Goal: Check status: Check status

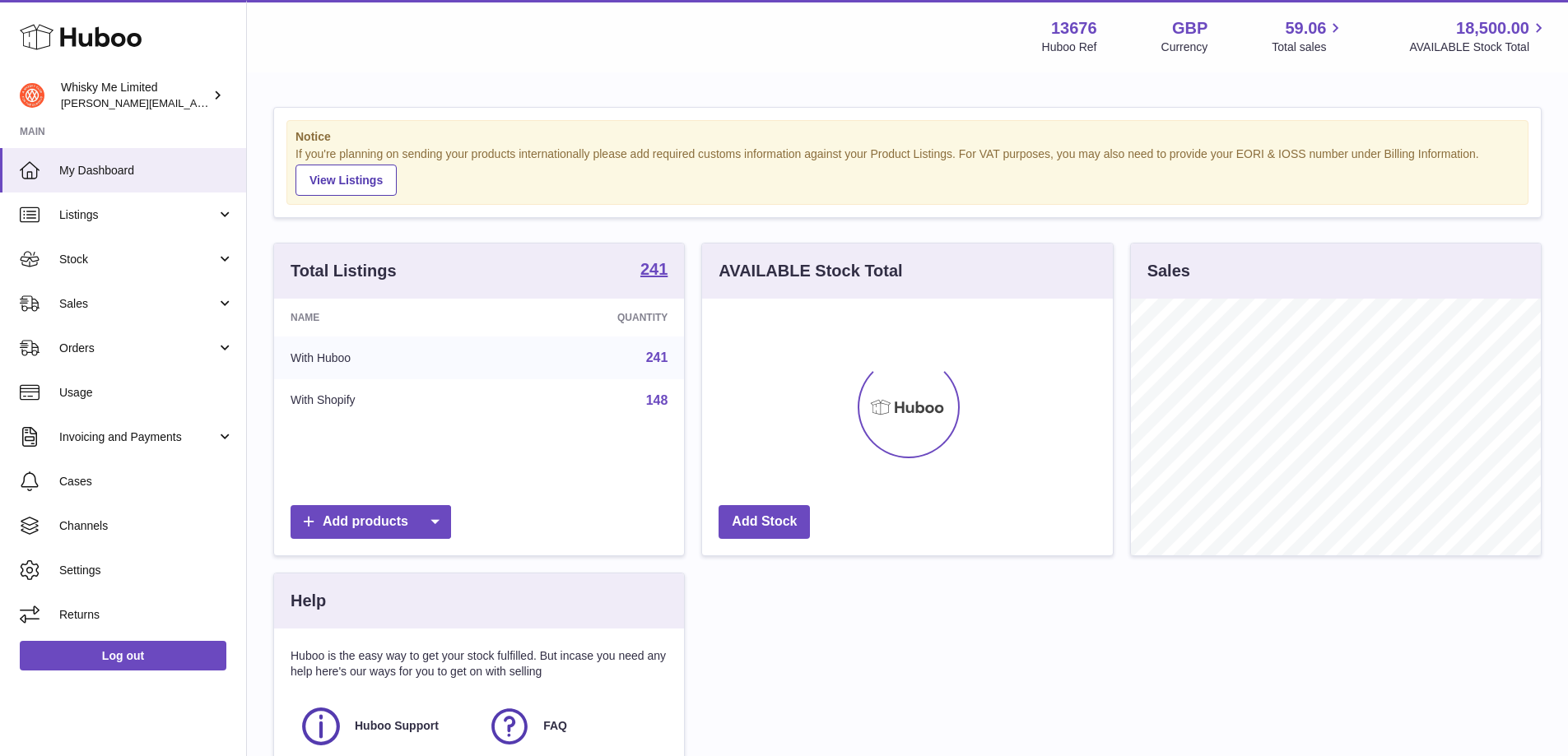
scroll to position [257, 411]
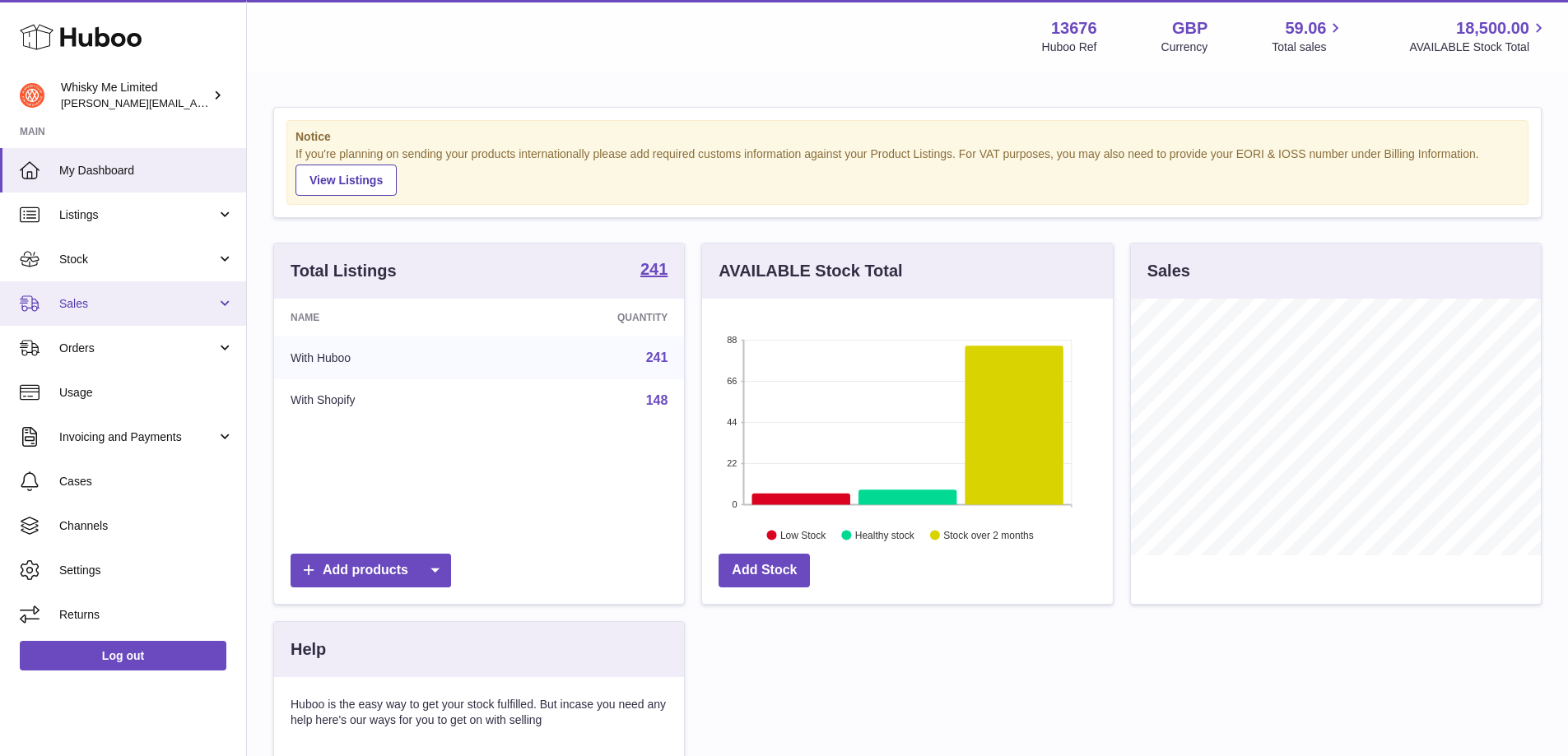
click at [180, 293] on link "Sales" at bounding box center [123, 303] width 246 height 45
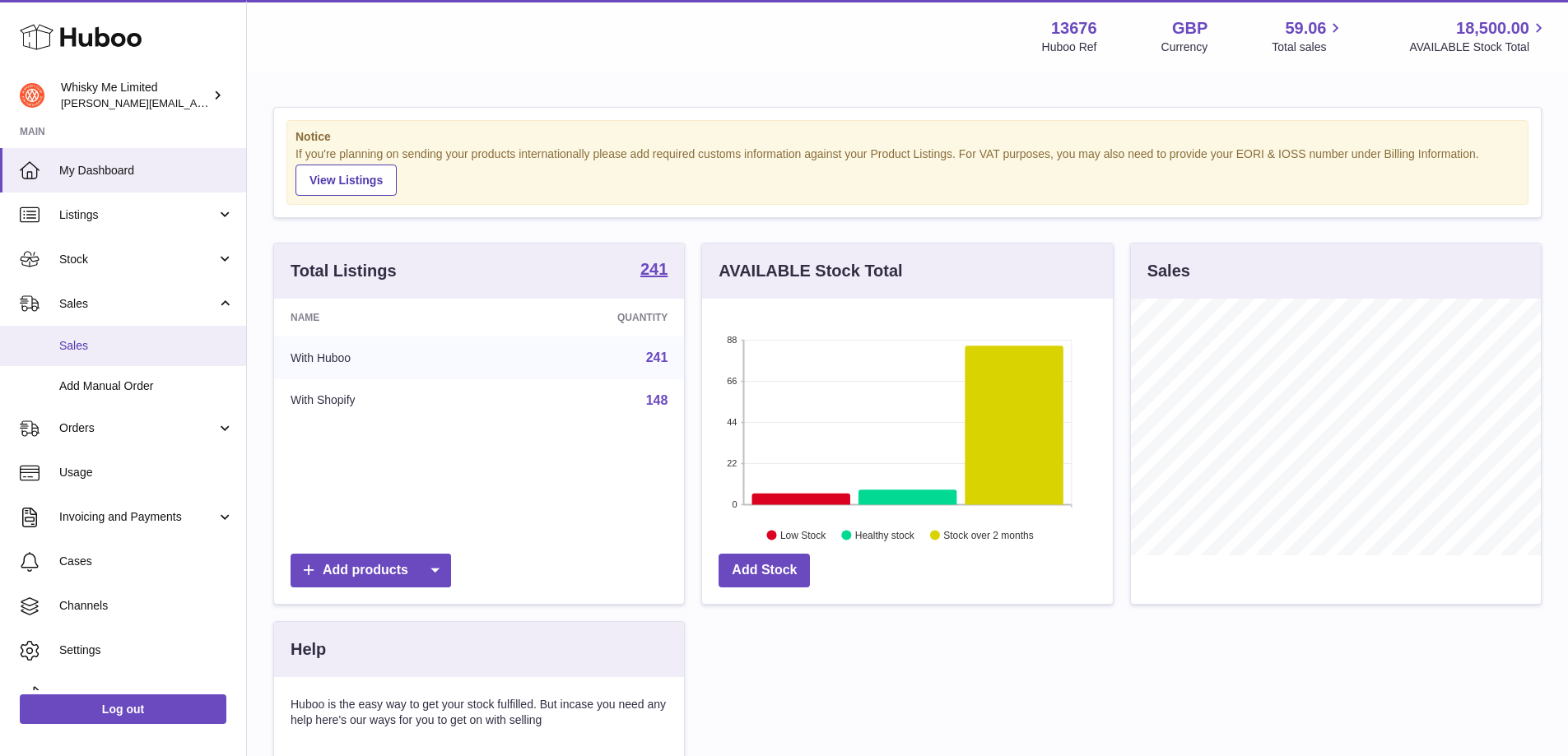
click at [154, 346] on span "Sales" at bounding box center [147, 346] width 175 height 16
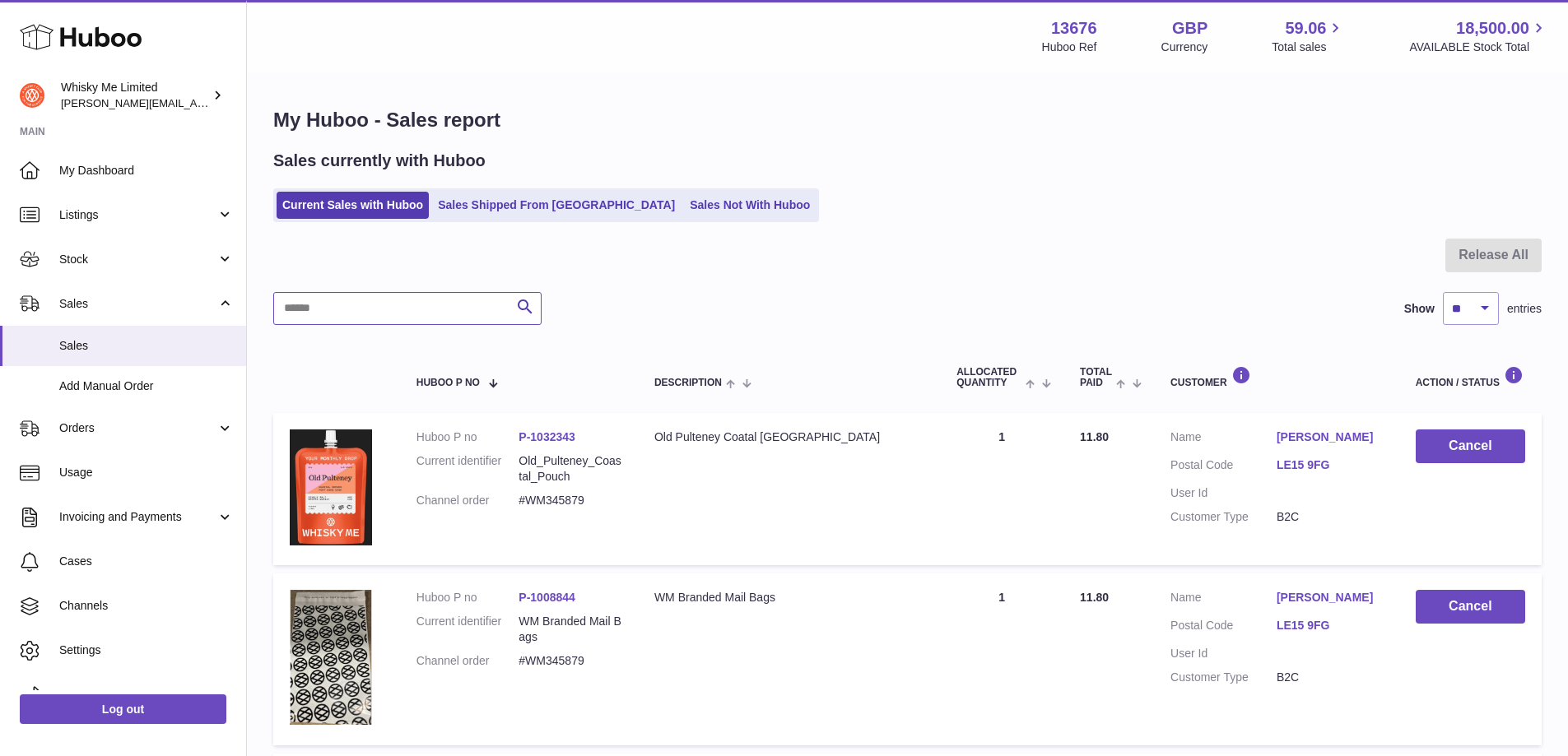
click at [335, 314] on input "text" at bounding box center [407, 309] width 268 height 33
paste input "*******"
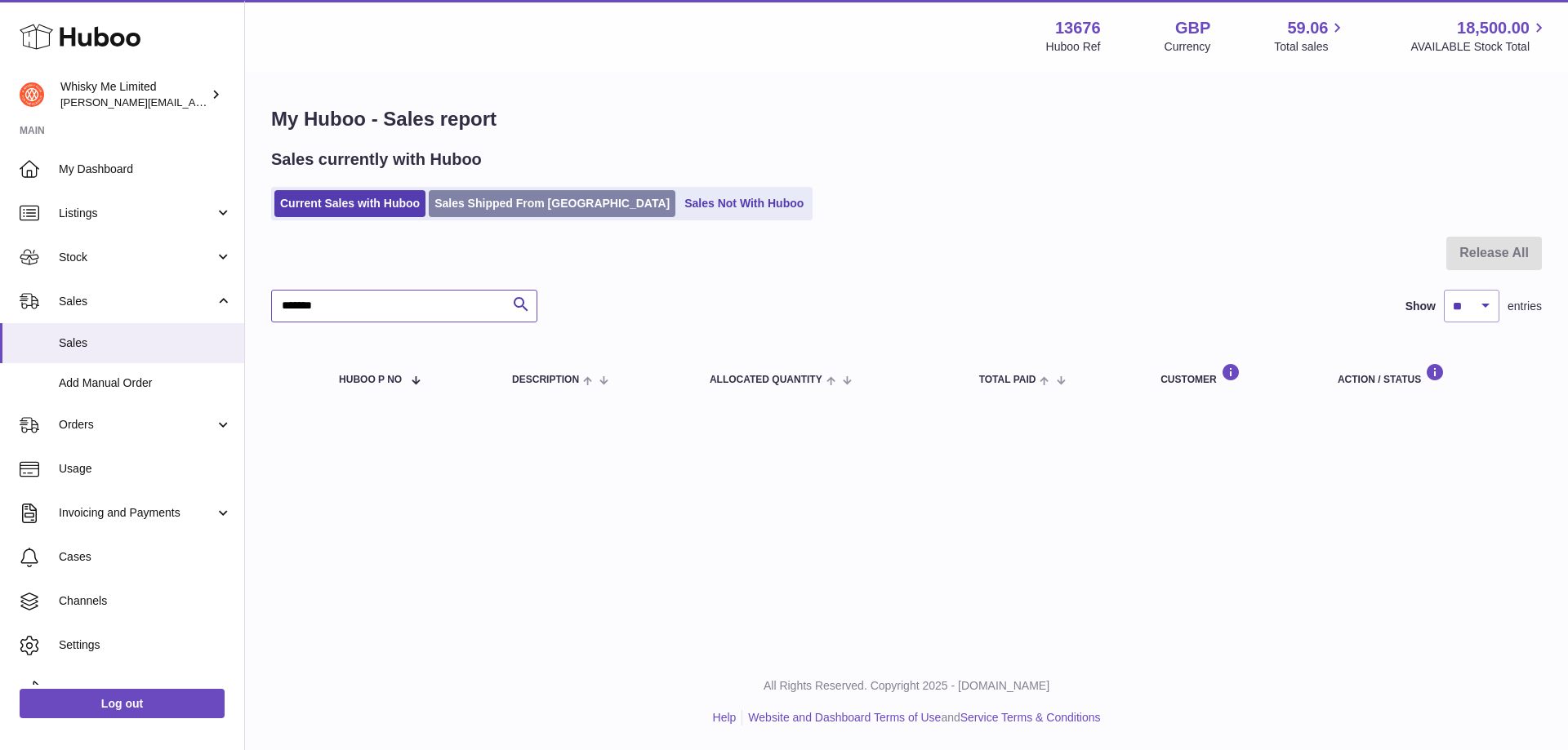
type input "*******"
click at [535, 192] on link "Sales Shipped From [GEOGRAPHIC_DATA]" at bounding box center [552, 203] width 246 height 27
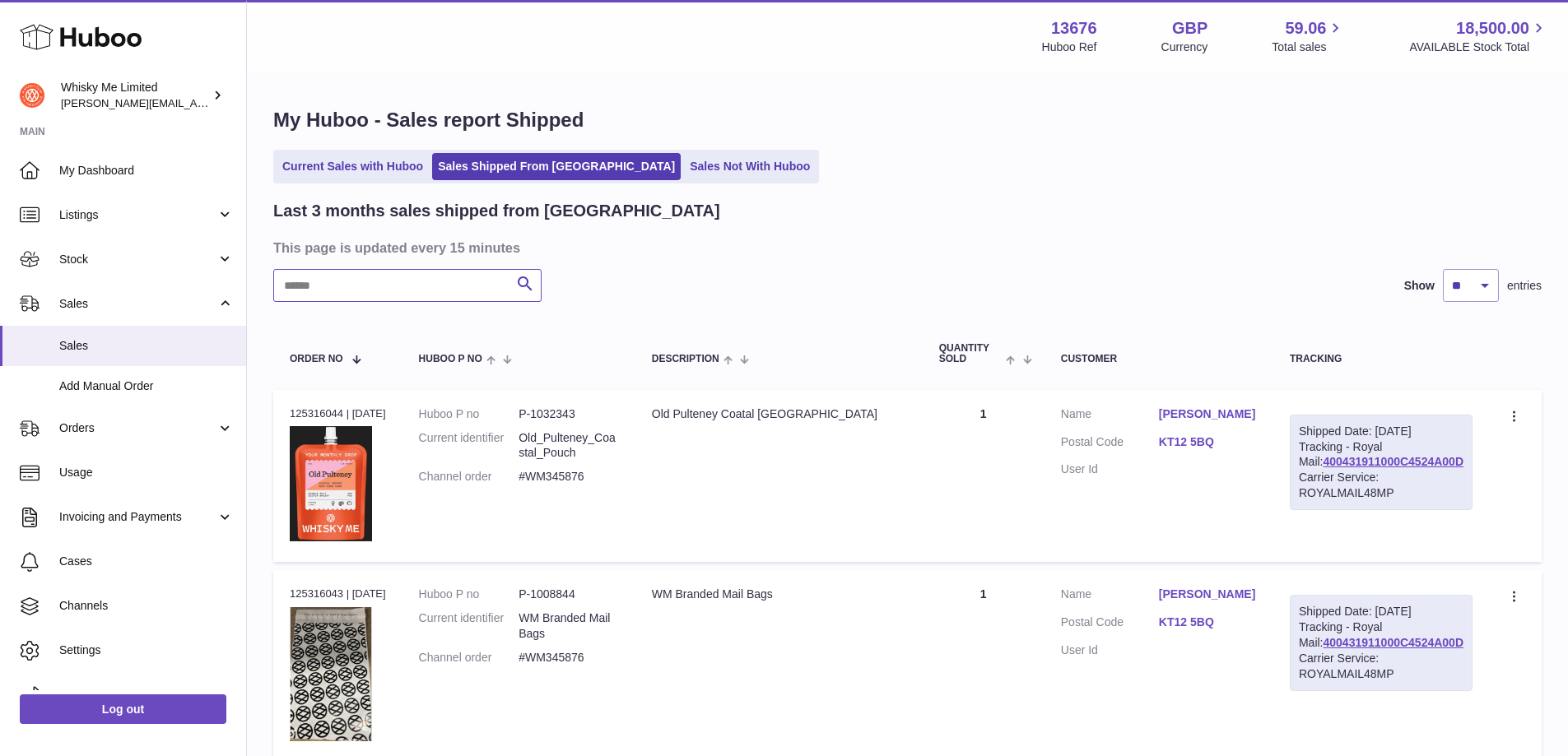
click at [451, 296] on input "text" at bounding box center [407, 286] width 268 height 33
paste input "*******"
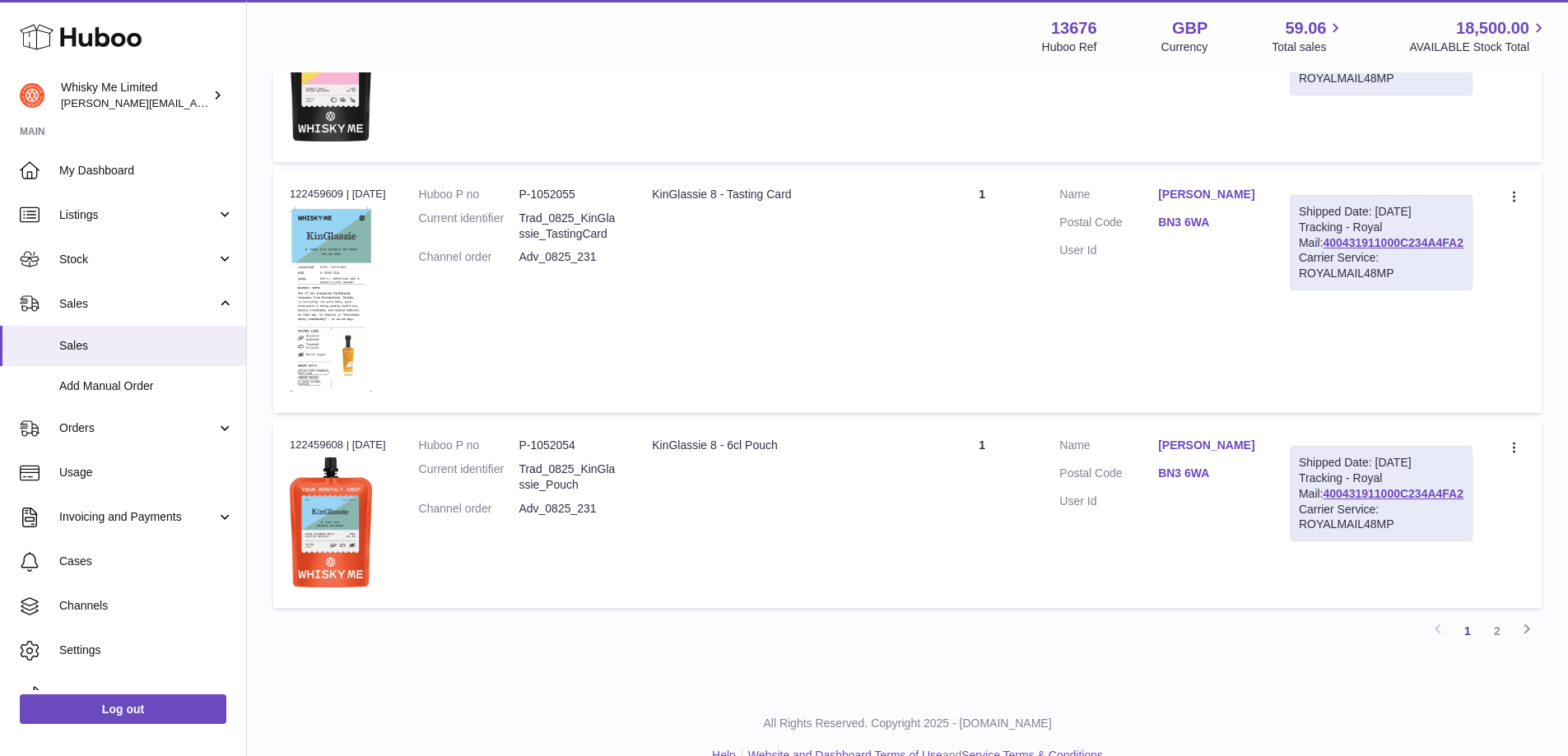
scroll to position [2007, 0]
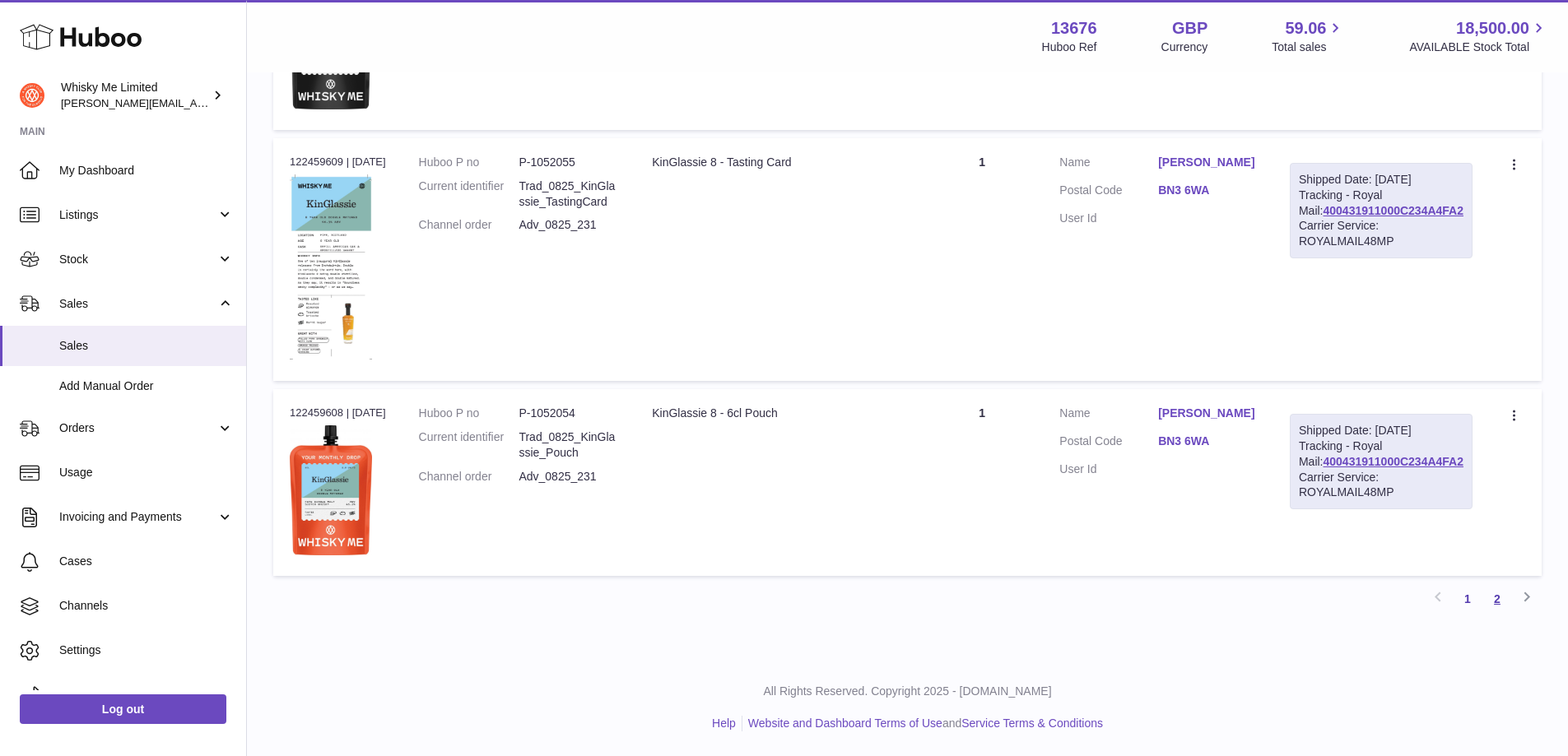
click at [1493, 597] on link "2" at bounding box center [1497, 600] width 30 height 30
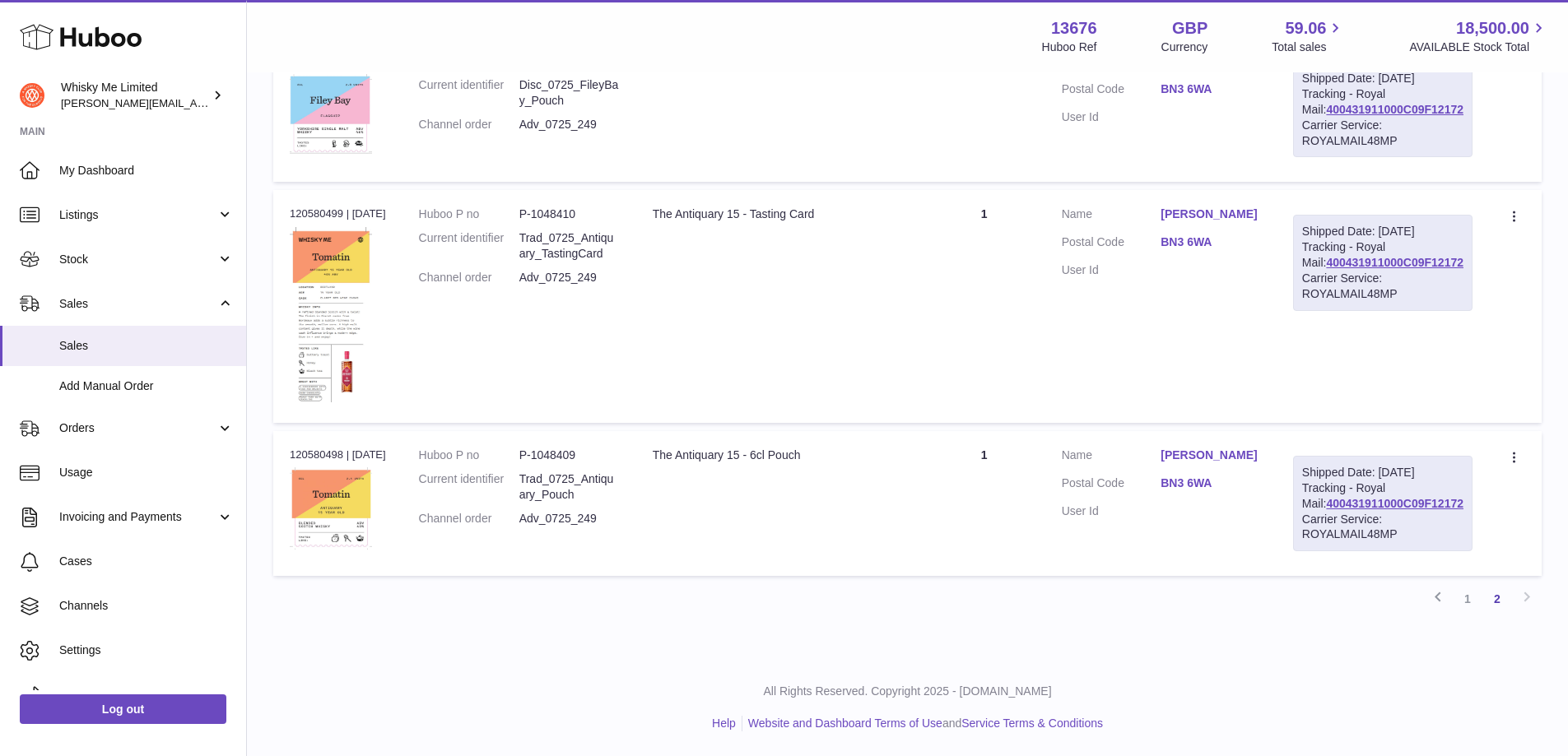
scroll to position [801, 0]
click at [1370, 501] on link "400431911000C09F12172" at bounding box center [1394, 503] width 137 height 13
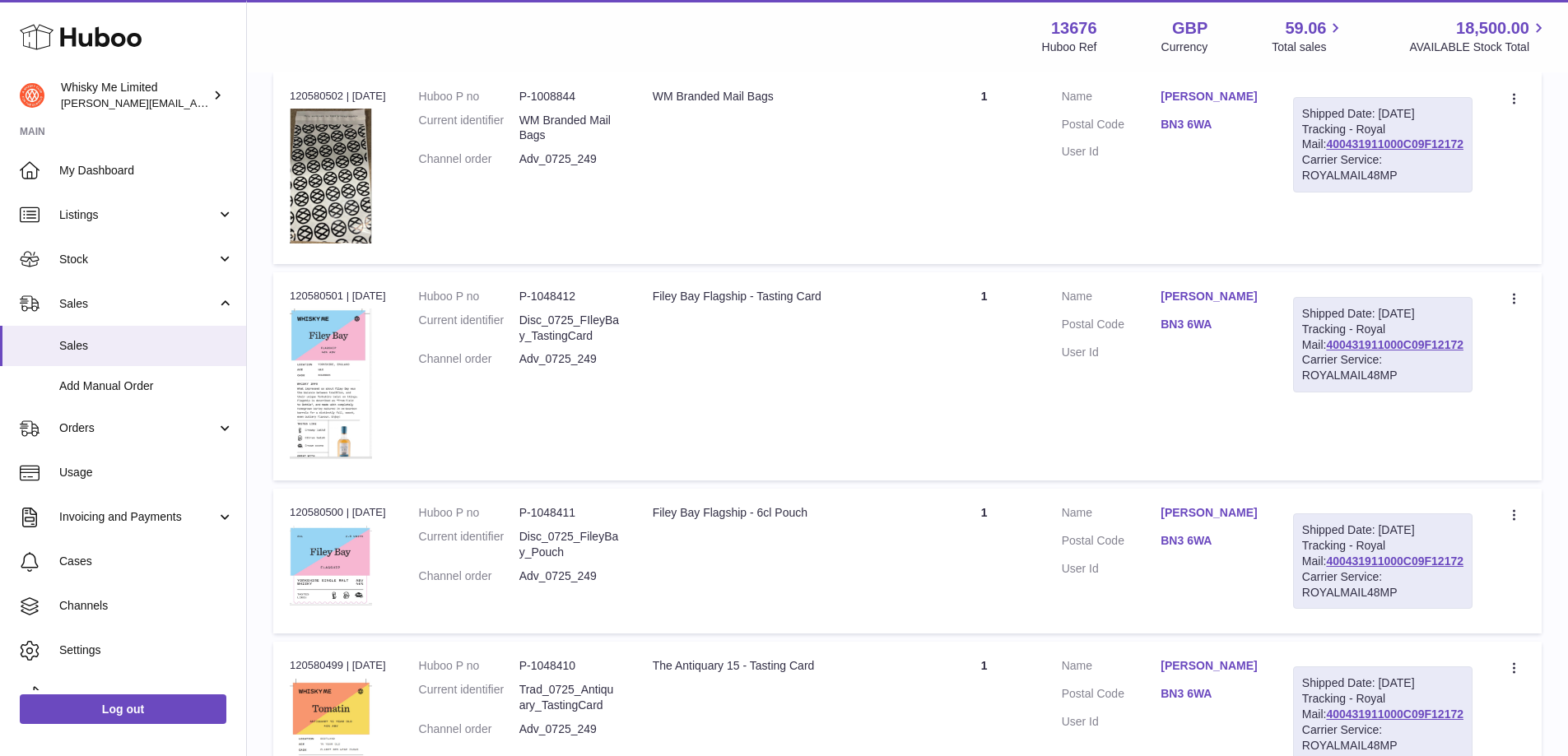
scroll to position [307, 0]
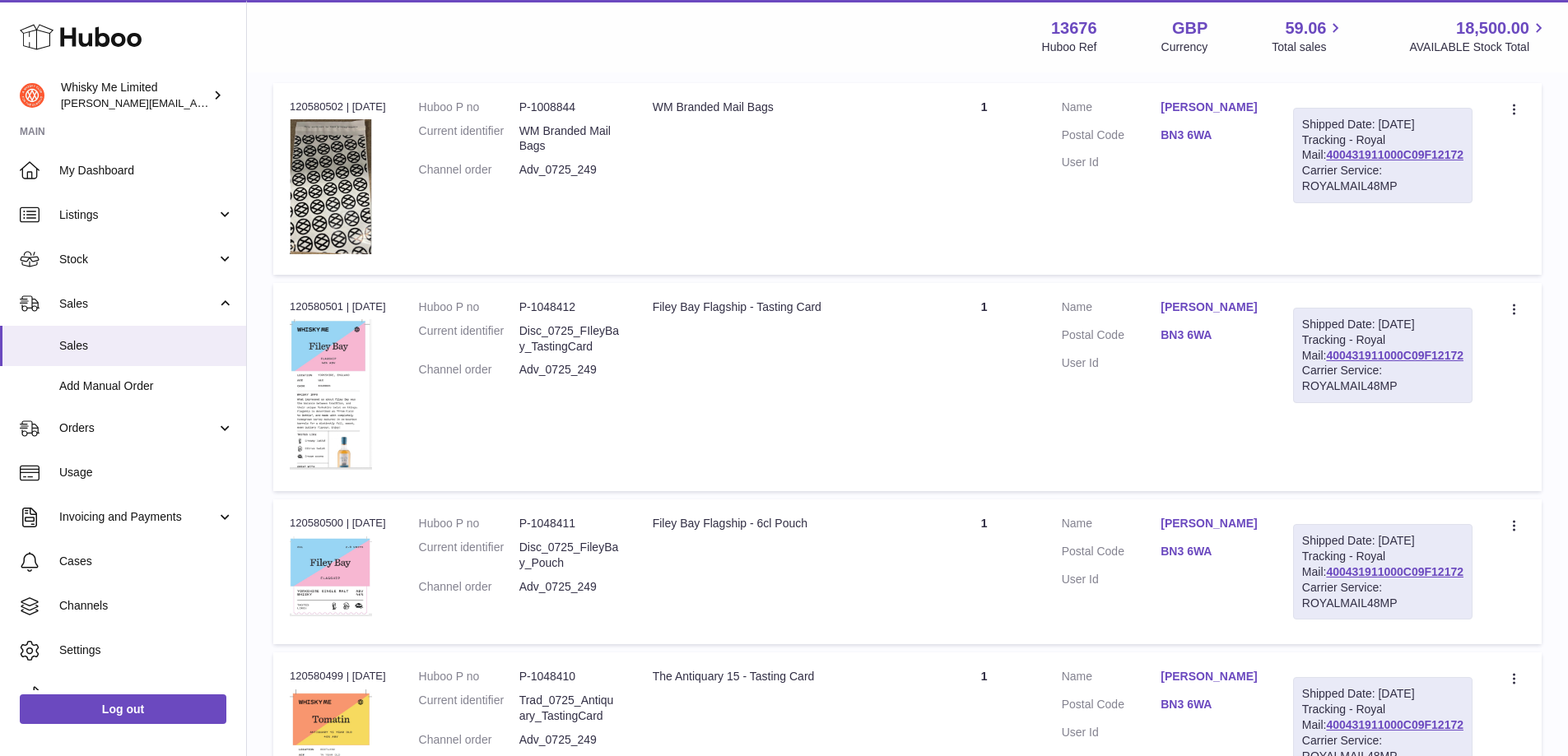
drag, startPoint x: 1371, startPoint y: 366, endPoint x: 1211, endPoint y: 255, distance: 194.7
click at [1211, 255] on td "Customer Name Jim Barry Postal Code BN3 6WA User Id" at bounding box center [1161, 178] width 232 height 191
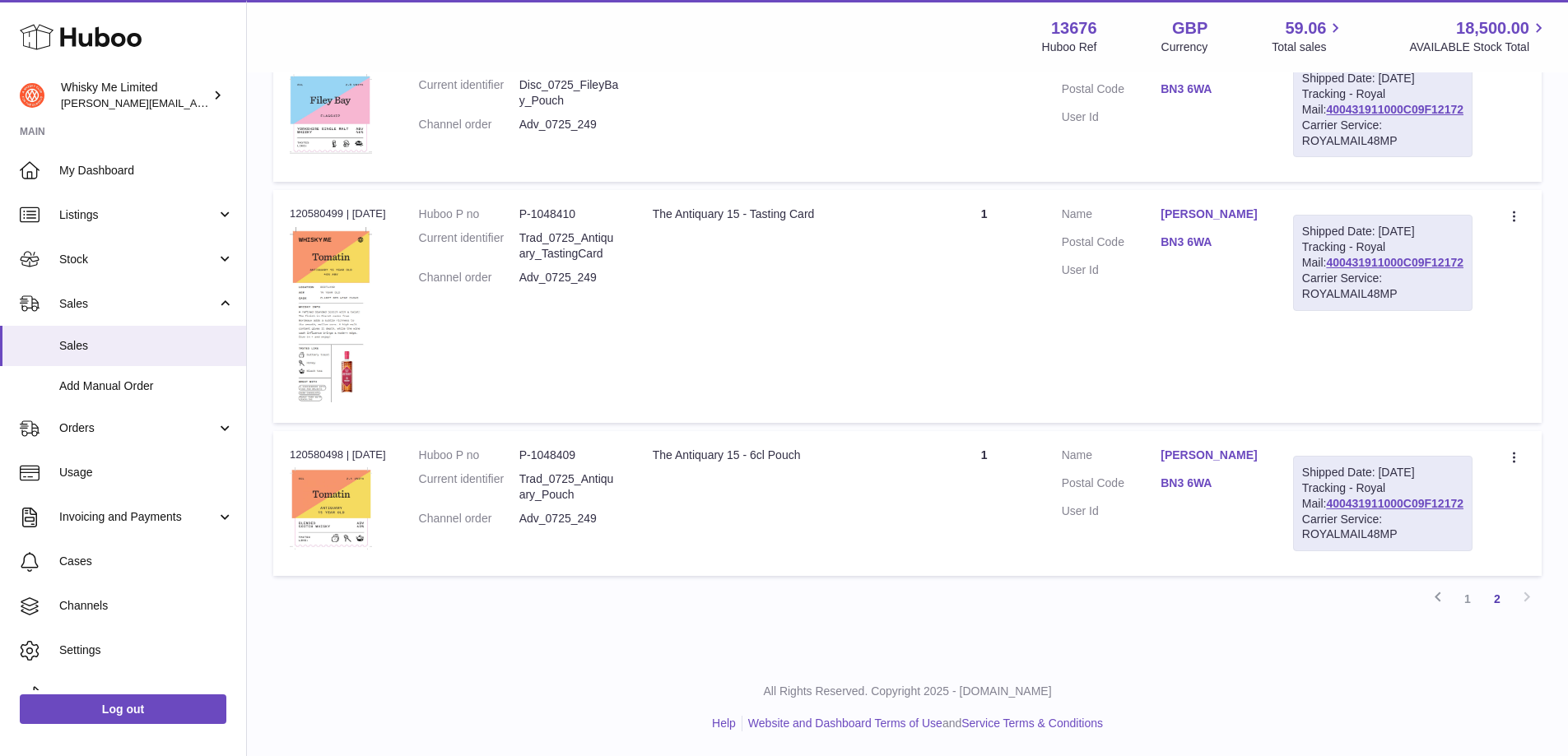
scroll to position [801, 0]
click at [1471, 600] on link "1" at bounding box center [1467, 600] width 30 height 30
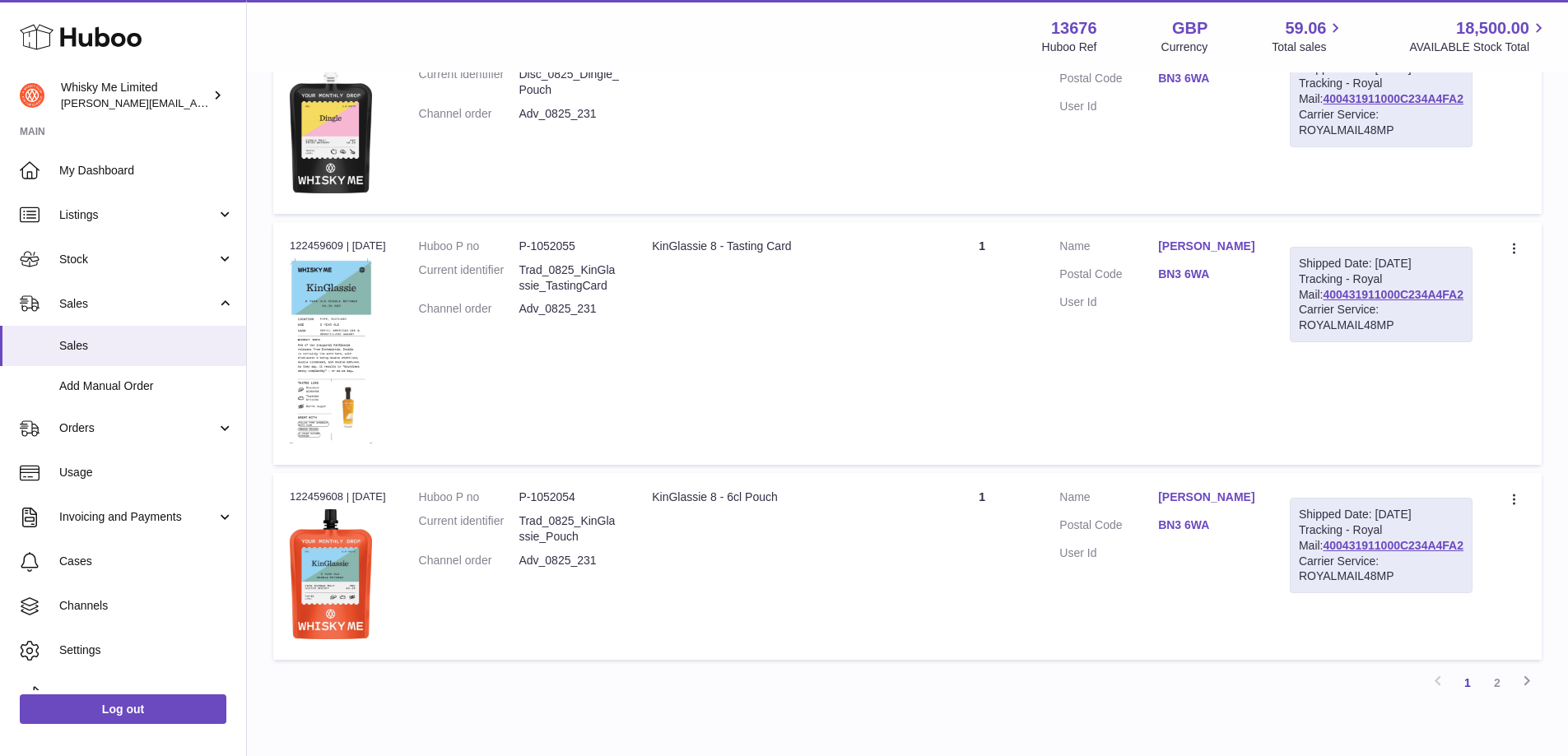
scroll to position [2007, 0]
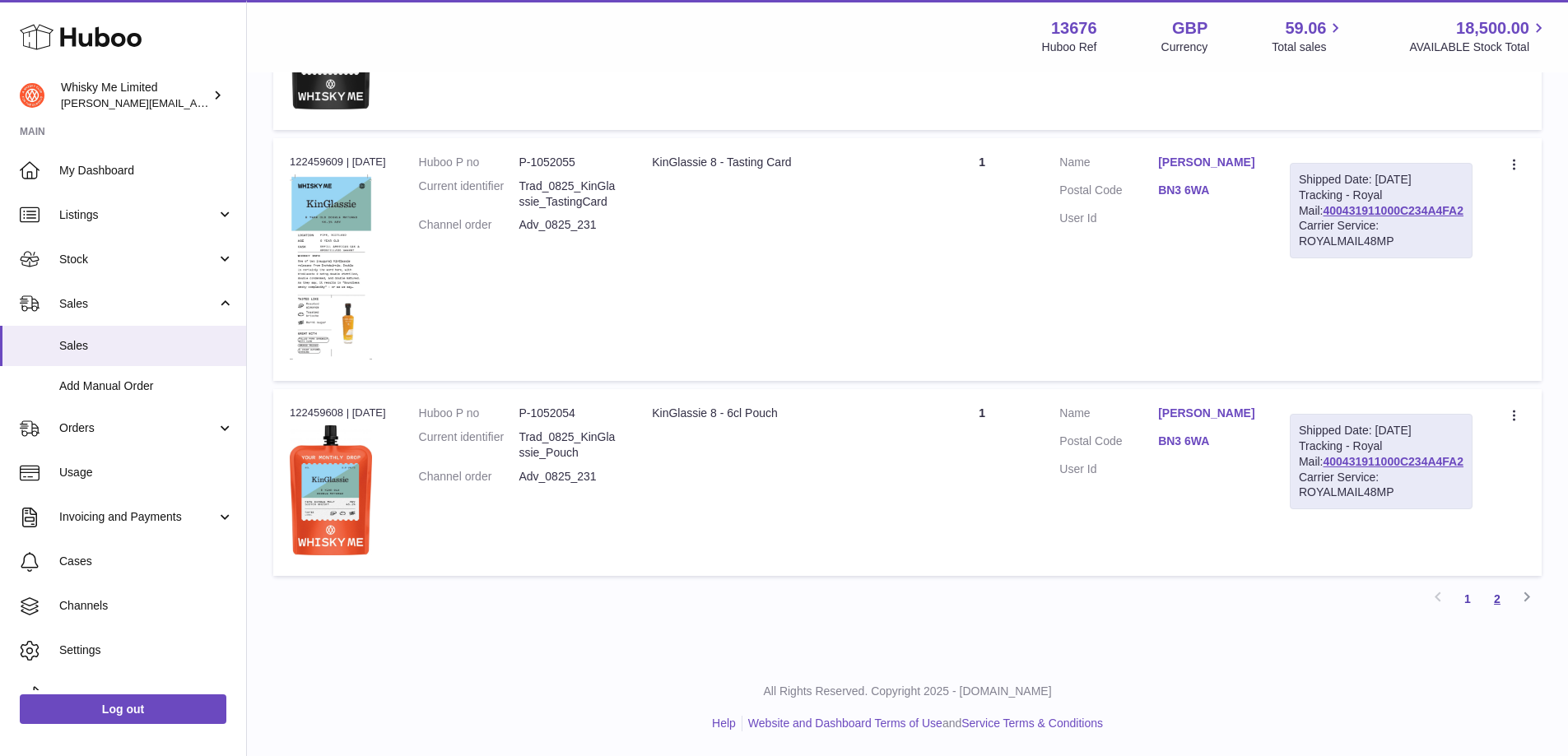
click at [1503, 594] on link "2" at bounding box center [1497, 600] width 30 height 30
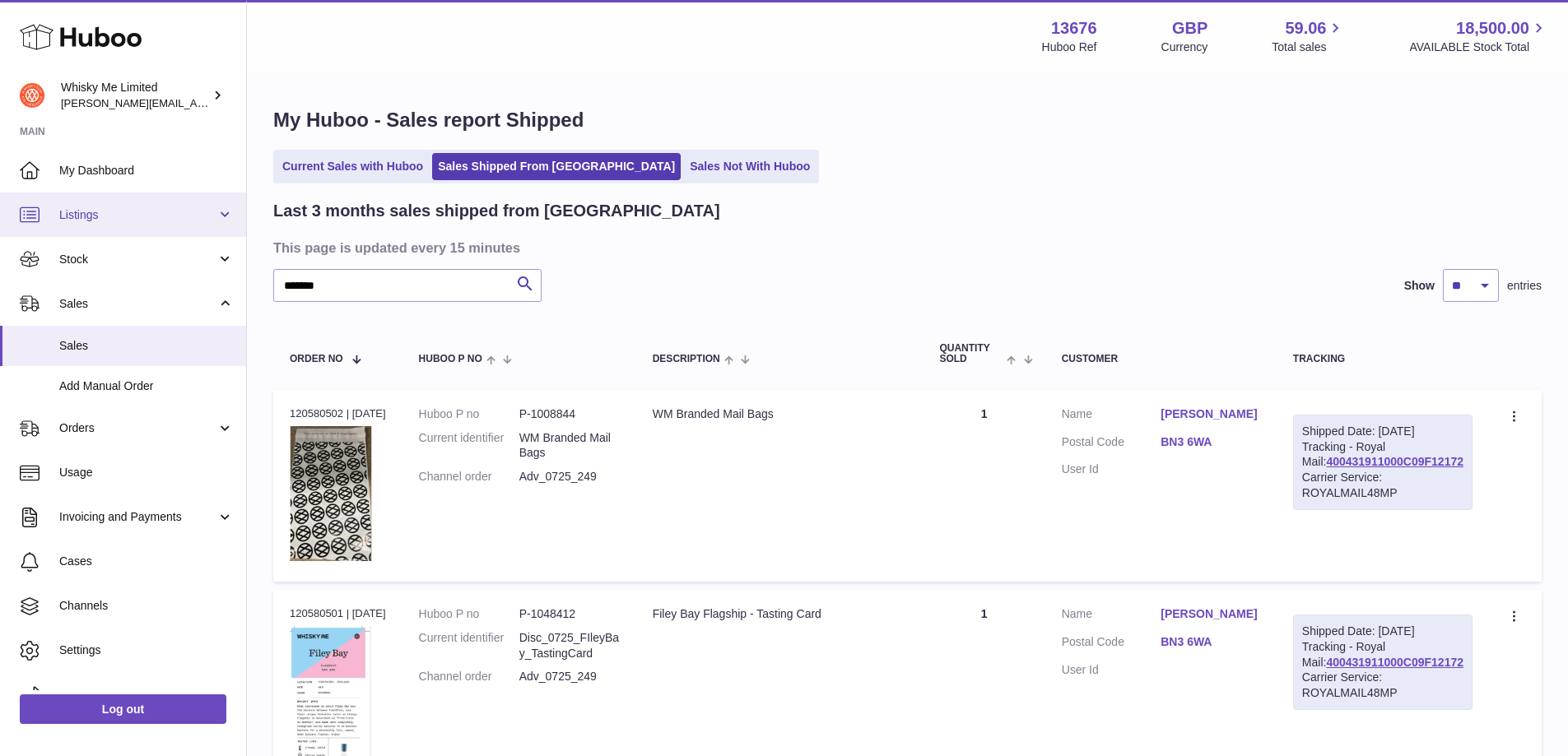
click at [145, 218] on span "Listings" at bounding box center [138, 215] width 157 height 16
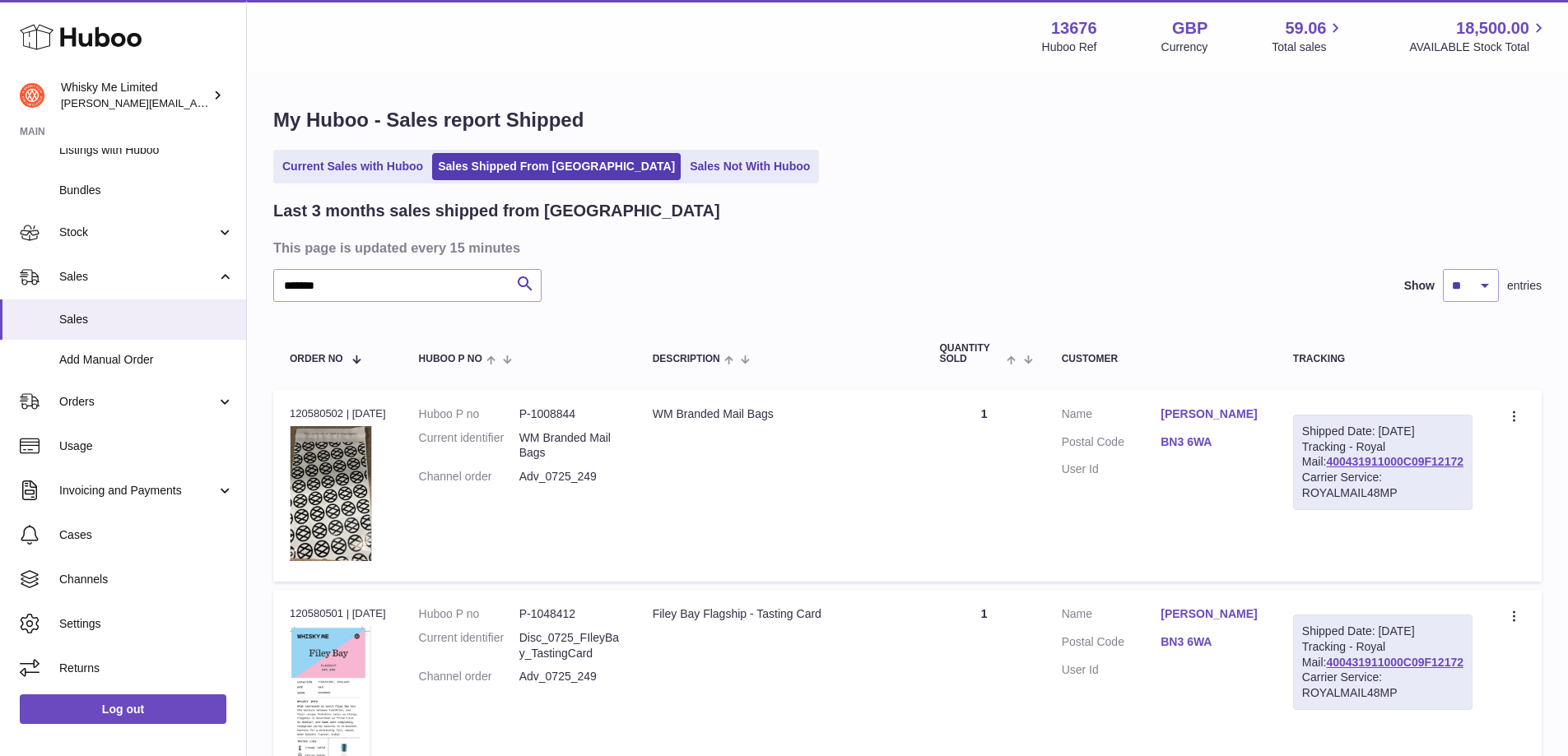
click at [285, 204] on h2 "Last 3 months sales shipped from Huboo" at bounding box center [496, 211] width 447 height 22
drag, startPoint x: 550, startPoint y: 203, endPoint x: 638, endPoint y: 221, distance: 89.8
click at [638, 221] on div "Last 3 months sales shipped from Huboo" at bounding box center [907, 211] width 1268 height 22
drag, startPoint x: 306, startPoint y: 204, endPoint x: 503, endPoint y: 221, distance: 197.7
click at [503, 221] on h2 "Last 3 months sales shipped from Huboo" at bounding box center [496, 211] width 447 height 22
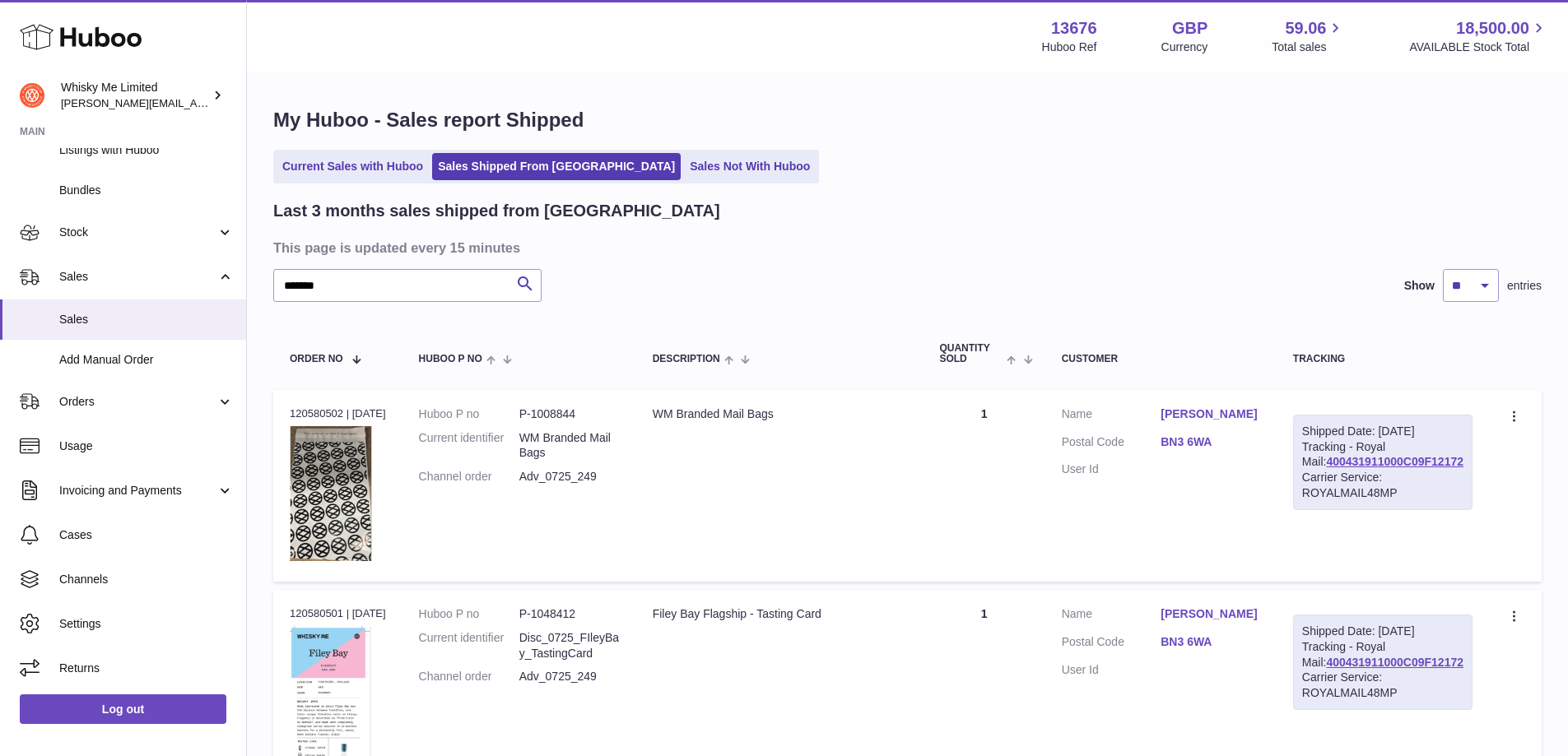
click at [538, 243] on h3 "This page is updated every 15 minutes" at bounding box center [905, 247] width 1264 height 18
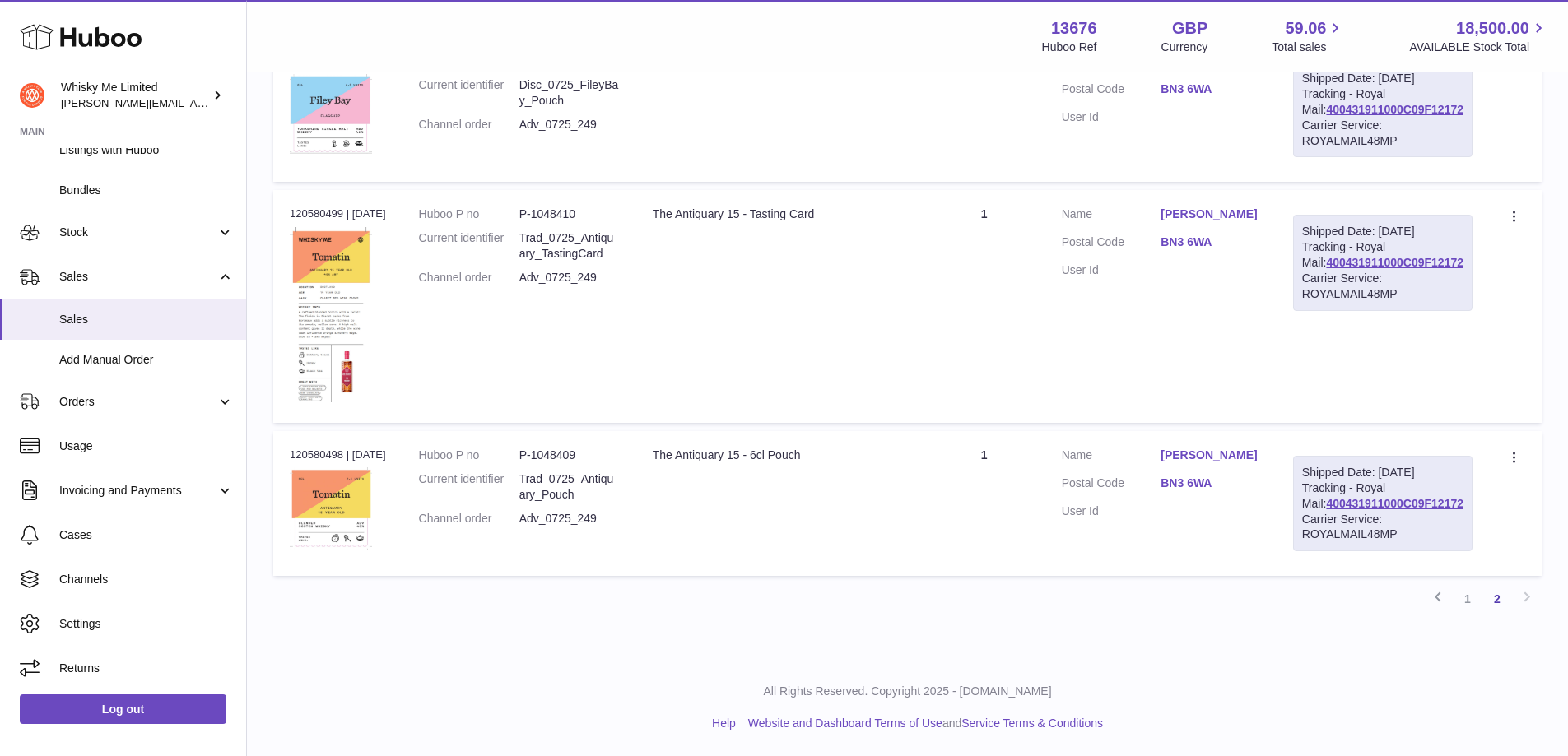
scroll to position [801, 0]
click at [1473, 597] on link "1" at bounding box center [1467, 600] width 30 height 30
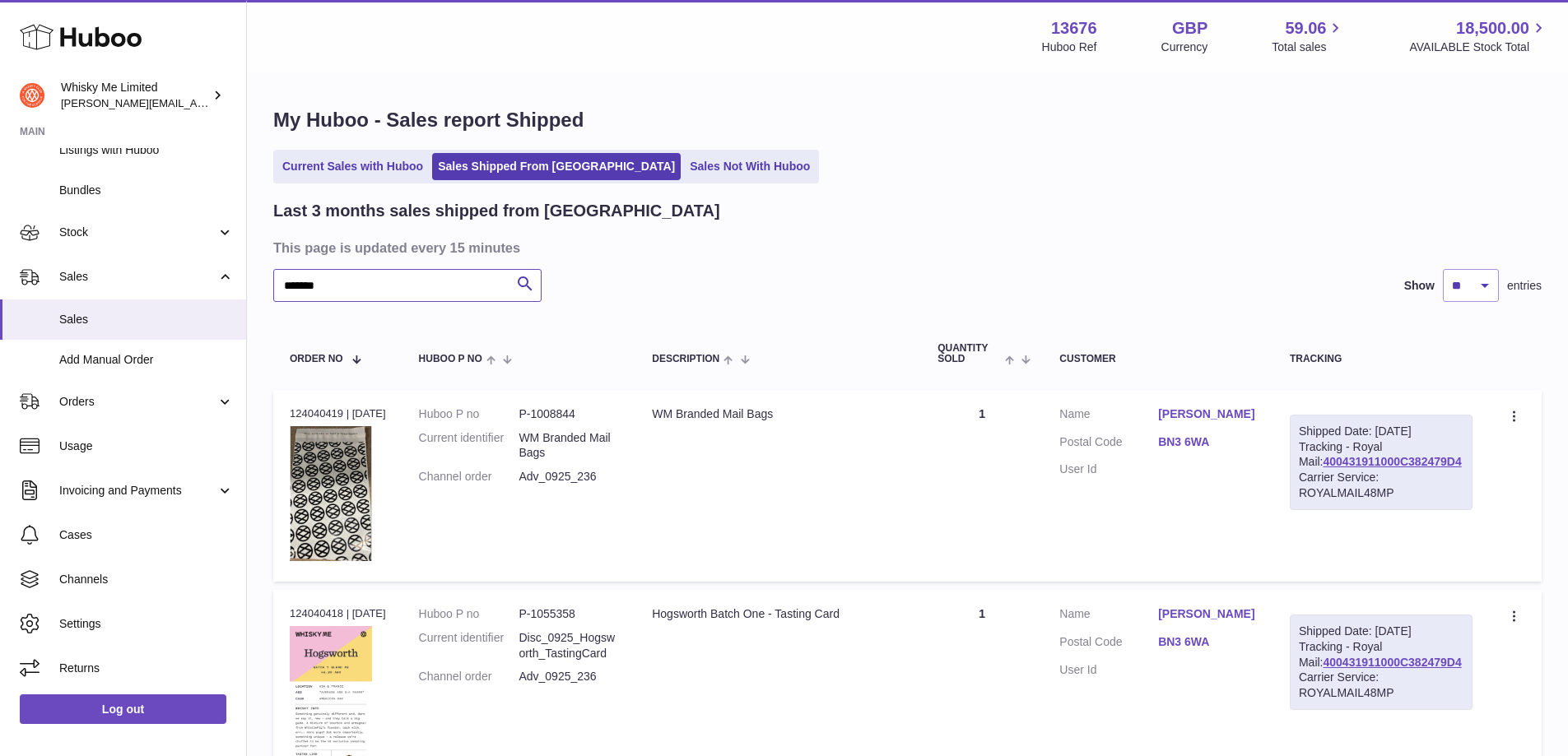
drag, startPoint x: 379, startPoint y: 292, endPoint x: 272, endPoint y: 291, distance: 107.0
paste input "text"
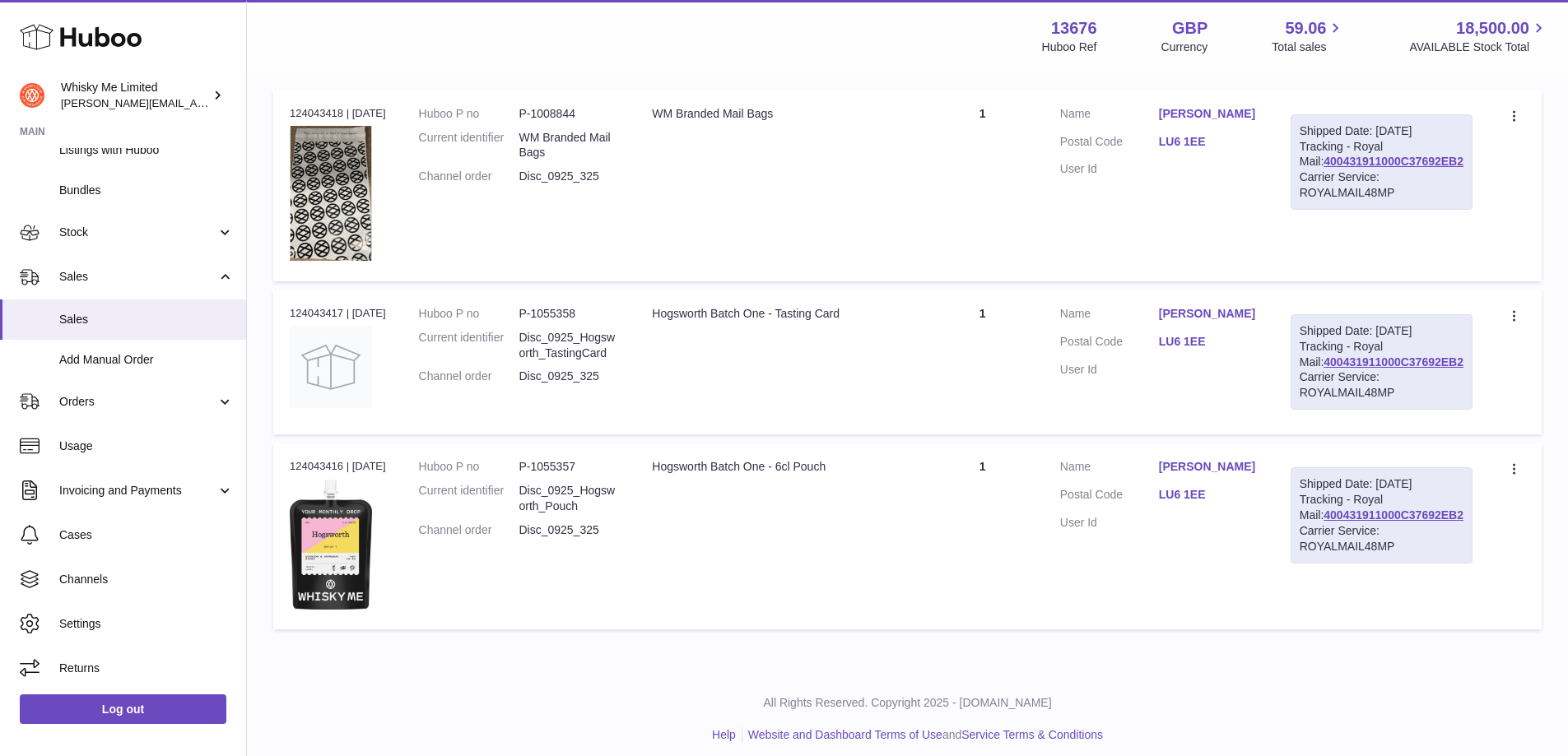
scroll to position [328, 0]
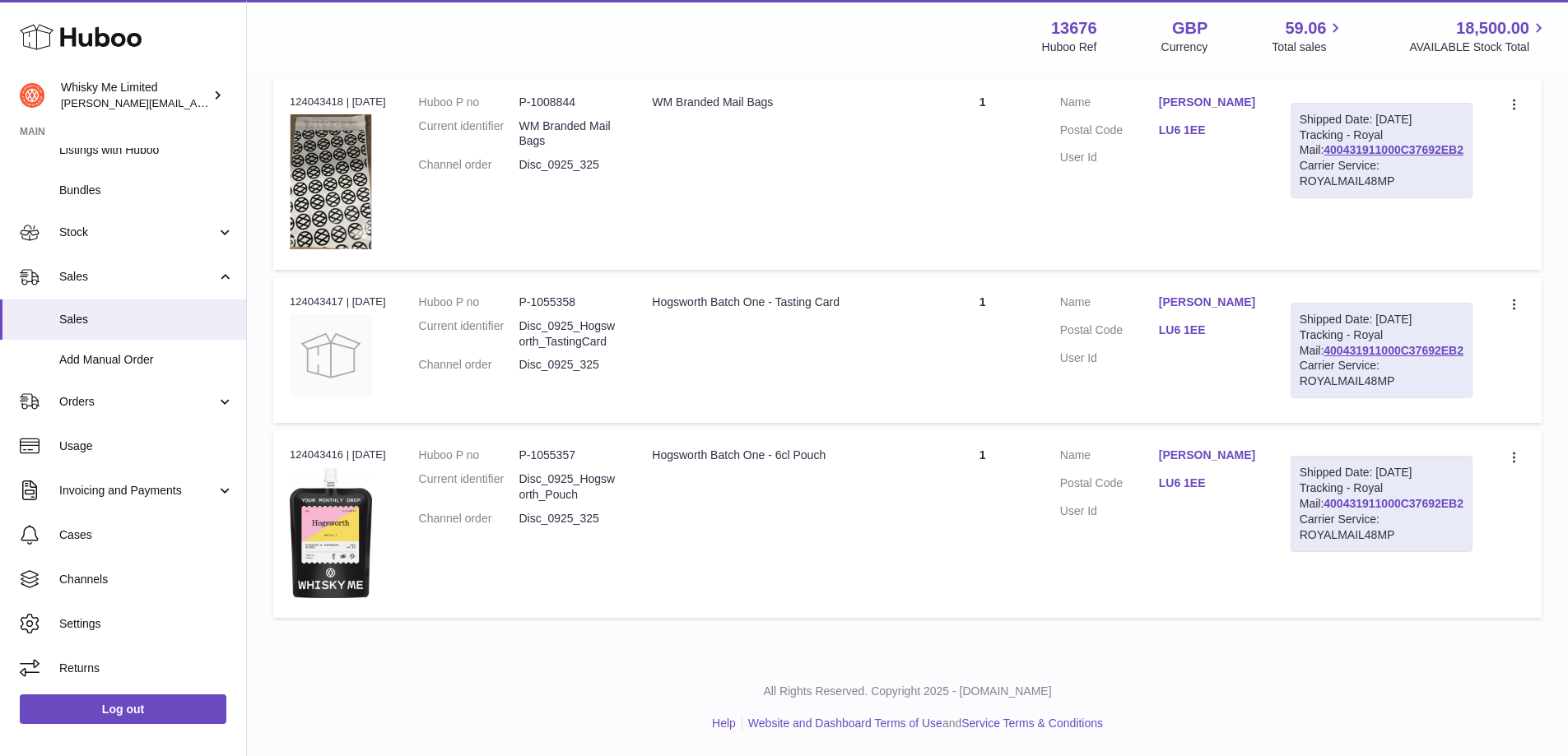
type input "*******"
click at [1343, 510] on link "400431911000C37692EB2" at bounding box center [1393, 503] width 140 height 13
